Goal: Complete application form

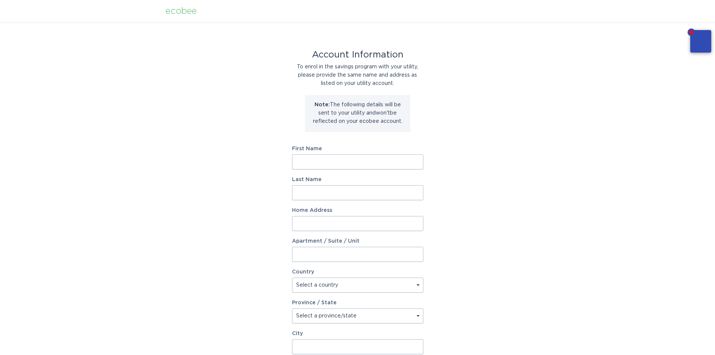
scroll to position [102, 0]
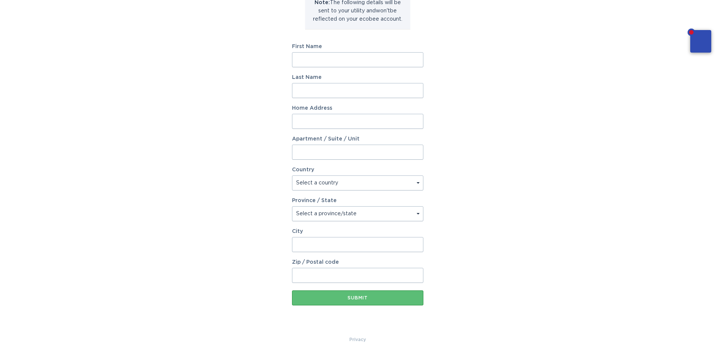
click at [312, 66] on input "First Name" at bounding box center [357, 59] width 131 height 15
type input "Robert"
type input "Turner"
type input "133 Tom Walker Drive, 133 Tom Walker Drive"
select select "US"
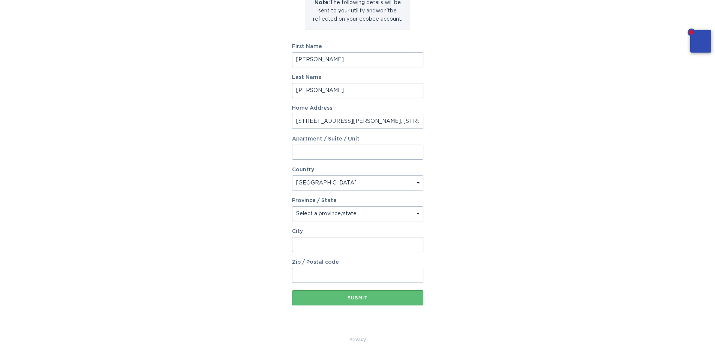
type input "Beechgrove, TN"
type input "37018"
select select "TN"
click at [417, 123] on input "133 Tom Walker Drive, 133 Tom Walker Drive" at bounding box center [357, 121] width 131 height 15
type input "133 Tom Walker Drive"
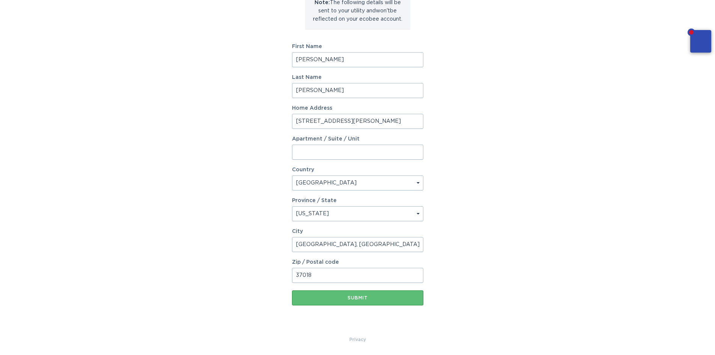
click at [570, 122] on div "Account Information To enrol in the savings program with your utility, please p…" at bounding box center [357, 127] width 715 height 415
click at [369, 300] on div "Submit" at bounding box center [358, 297] width 124 height 5
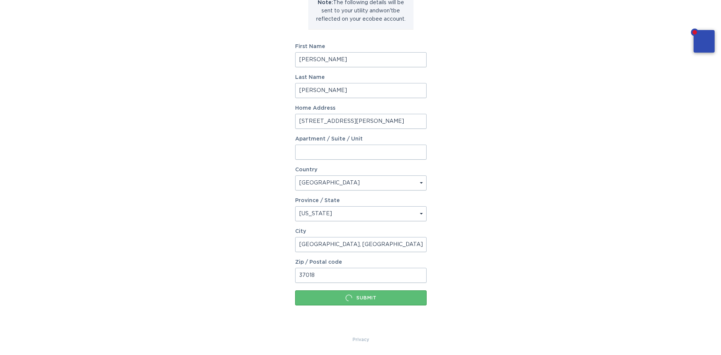
scroll to position [0, 0]
